Goal: Navigation & Orientation: Find specific page/section

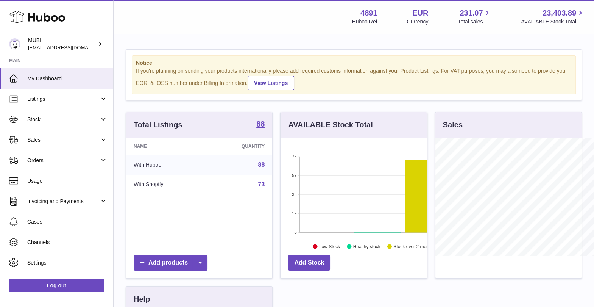
scroll to position [118, 147]
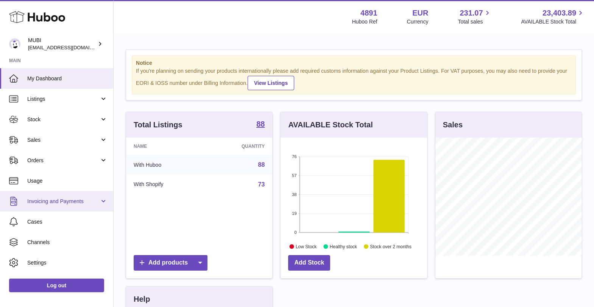
click at [102, 203] on link "Invoicing and Payments" at bounding box center [56, 201] width 113 height 20
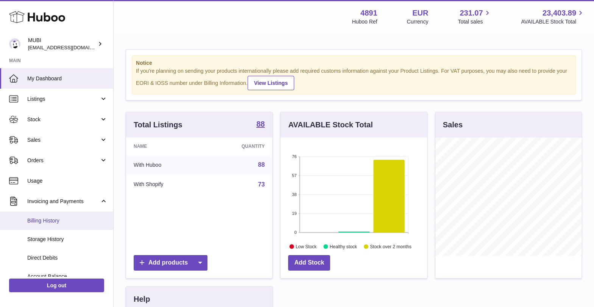
click at [70, 220] on span "Billing History" at bounding box center [67, 220] width 80 height 7
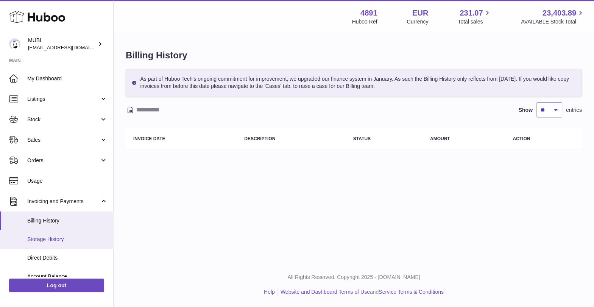
click at [50, 242] on link "Storage History" at bounding box center [56, 239] width 113 height 19
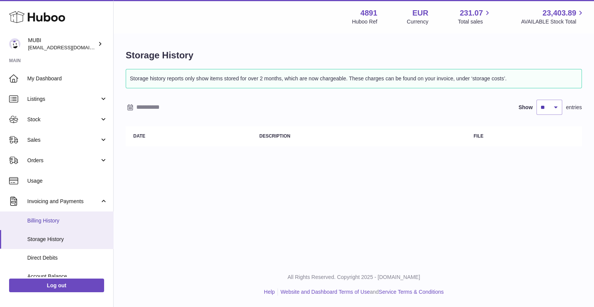
click at [48, 228] on link "Billing History" at bounding box center [56, 220] width 113 height 19
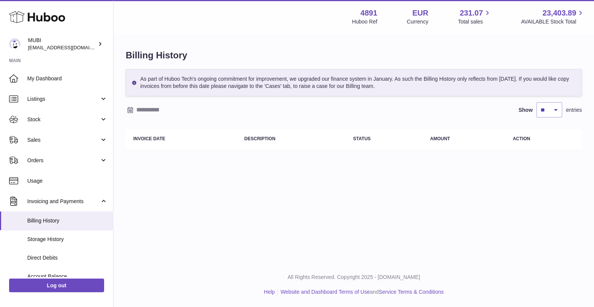
click at [224, 142] on th "Invoice Date" at bounding box center [181, 139] width 111 height 20
click at [170, 108] on input "text" at bounding box center [195, 110] width 118 height 12
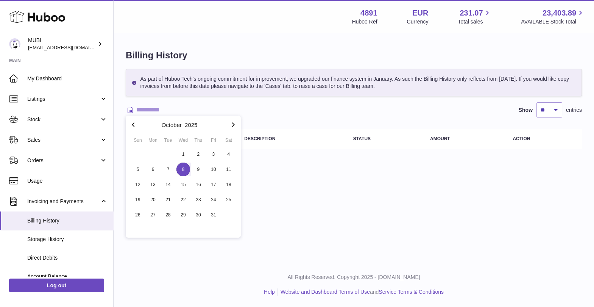
click at [183, 171] on span "8" at bounding box center [183, 169] width 14 height 14
click at [172, 105] on input "text" at bounding box center [195, 110] width 118 height 12
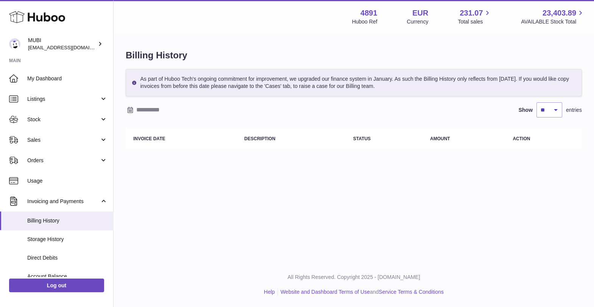
click at [161, 112] on input "text" at bounding box center [195, 110] width 118 height 12
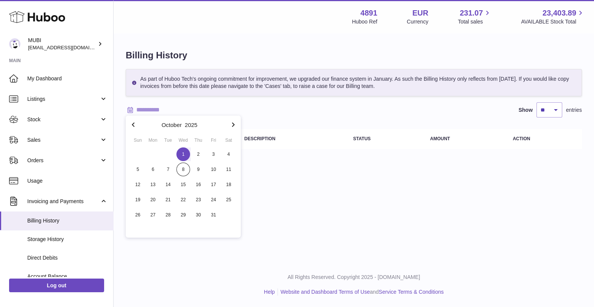
click at [183, 156] on span "1" at bounding box center [183, 154] width 14 height 14
click at [286, 120] on div "As part of Huboo Tech's ongoing commitment for improvement, we upgraded our fin…" at bounding box center [354, 111] width 456 height 84
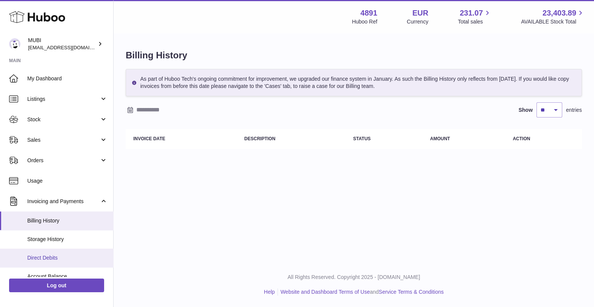
click at [71, 262] on link "Direct Debits" at bounding box center [56, 257] width 113 height 19
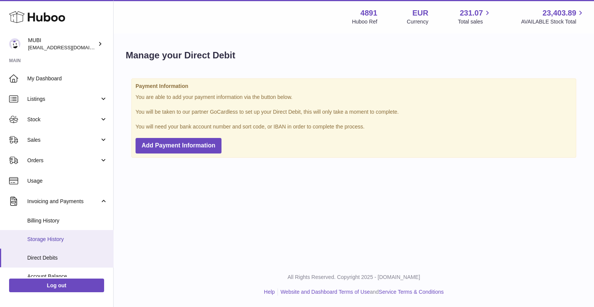
click at [57, 230] on link "Storage History" at bounding box center [56, 239] width 113 height 19
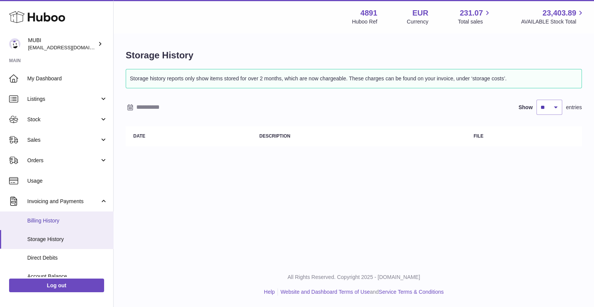
click at [57, 220] on span "Billing History" at bounding box center [67, 220] width 80 height 7
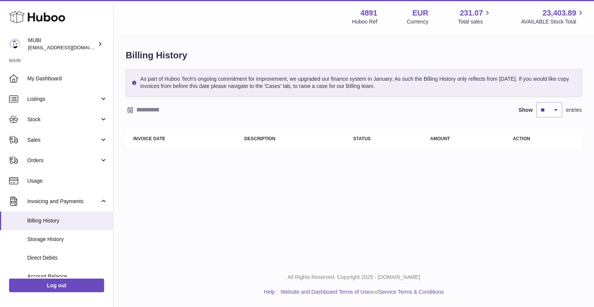
click at [185, 194] on div "Menu Huboo 4891 Huboo Ref EUR Currency 231.07 Total sales 23,403.89 AVAILABLE S…" at bounding box center [354, 131] width 481 height 262
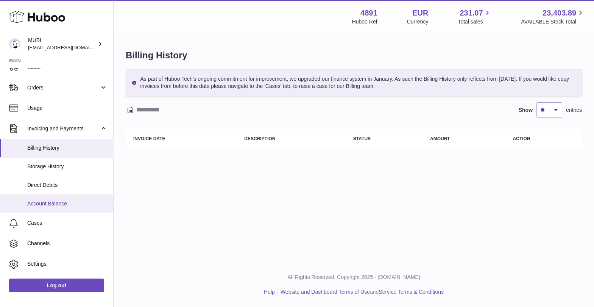
click at [61, 194] on link "Account Balance" at bounding box center [56, 203] width 113 height 19
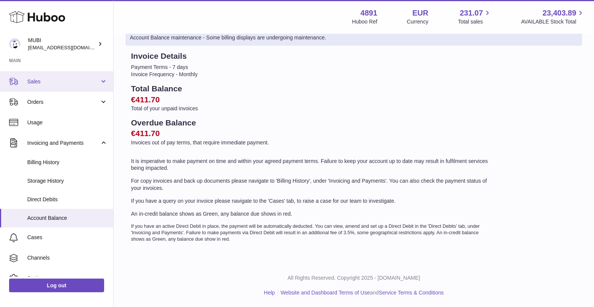
scroll to position [78, 0]
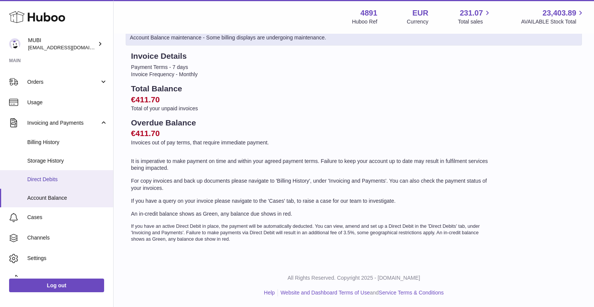
click at [72, 181] on span "Direct Debits" at bounding box center [67, 179] width 80 height 7
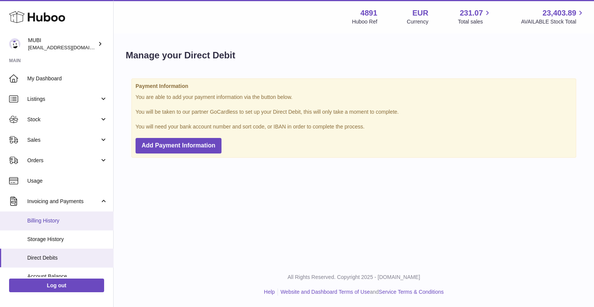
click at [55, 224] on link "Billing History" at bounding box center [56, 220] width 113 height 19
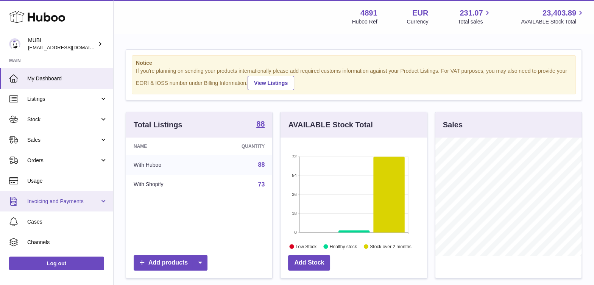
scroll to position [2, 0]
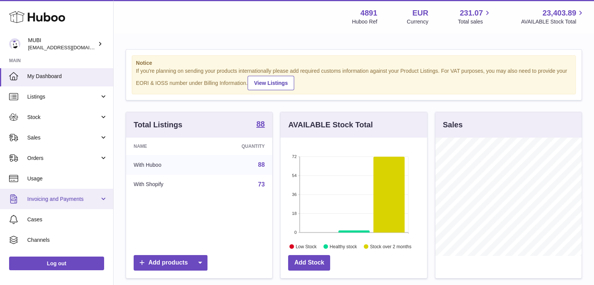
click at [99, 203] on link "Invoicing and Payments" at bounding box center [56, 199] width 113 height 20
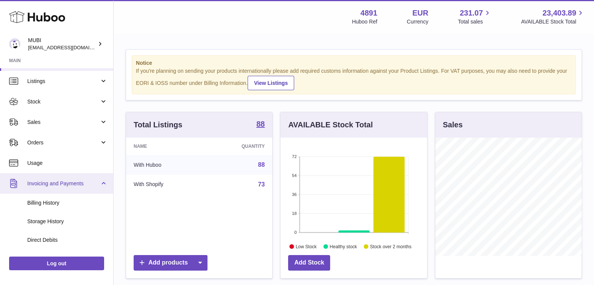
scroll to position [18, 0]
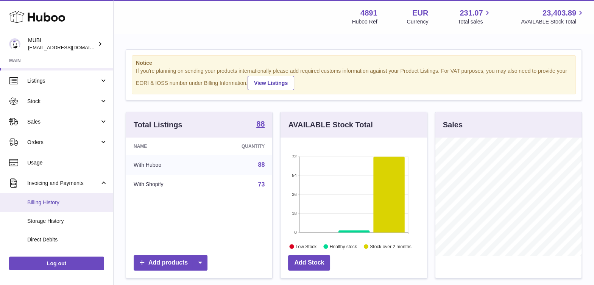
click at [78, 203] on span "Billing History" at bounding box center [67, 202] width 80 height 7
